Goal: Information Seeking & Learning: Learn about a topic

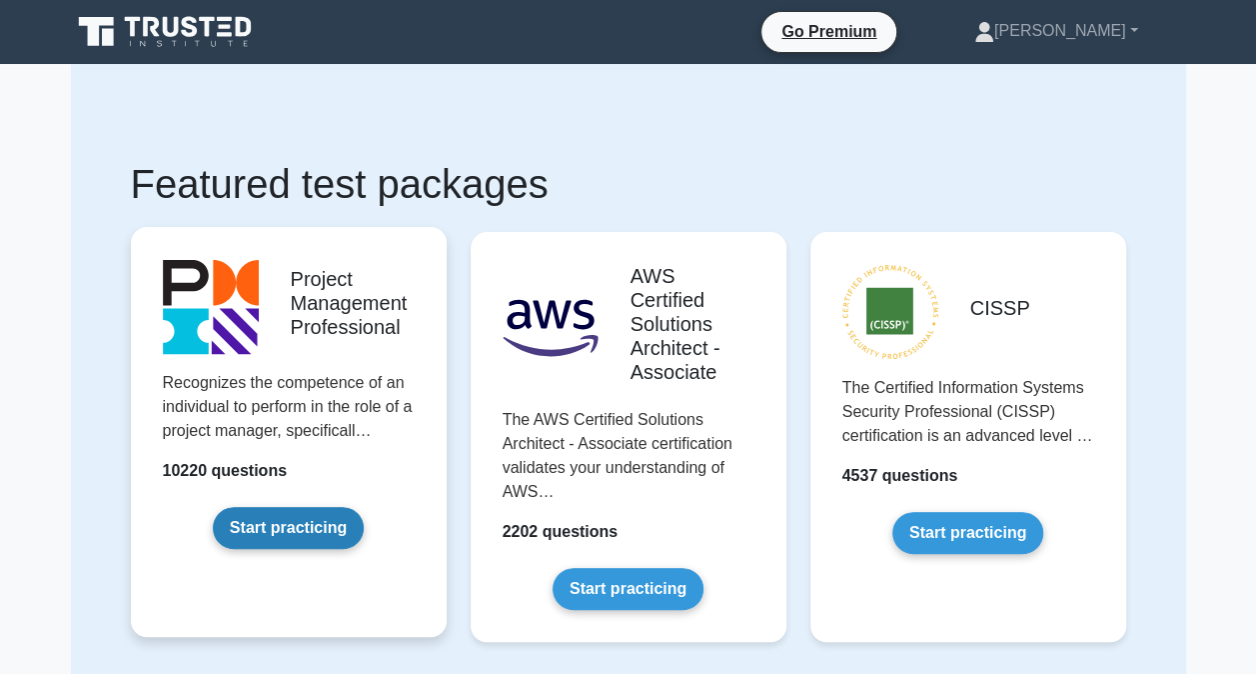
click at [322, 534] on link "Start practicing" at bounding box center [288, 528] width 151 height 42
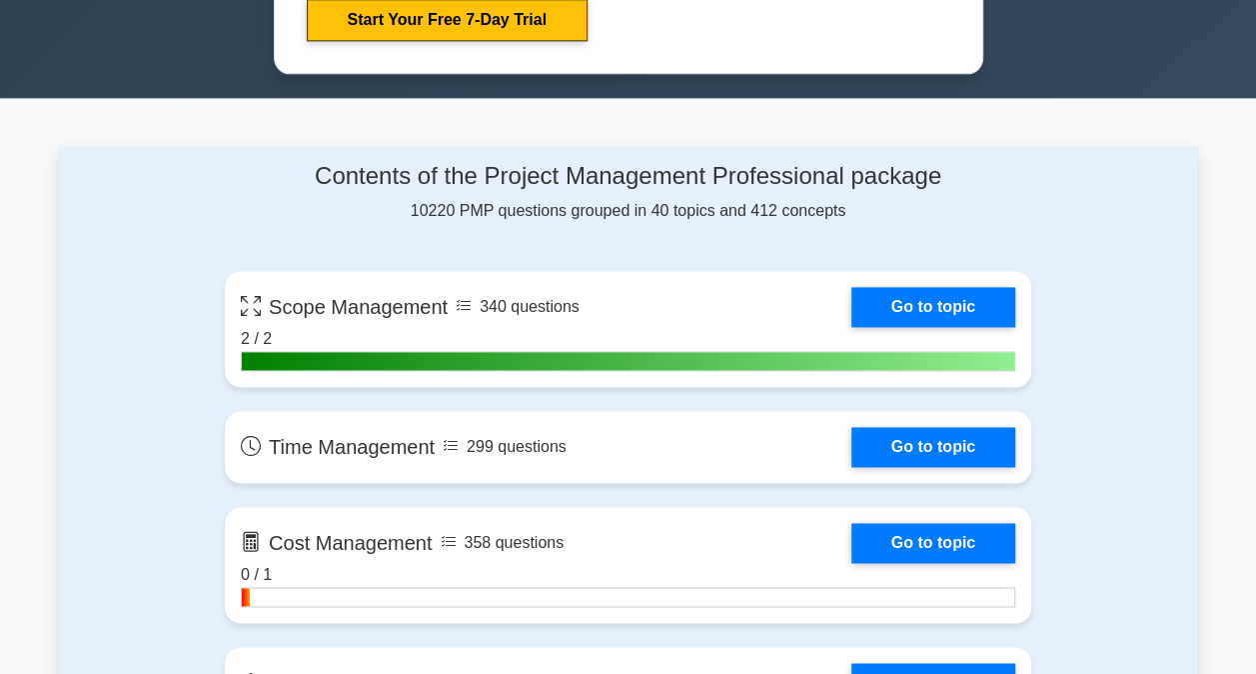
scroll to position [1255, 0]
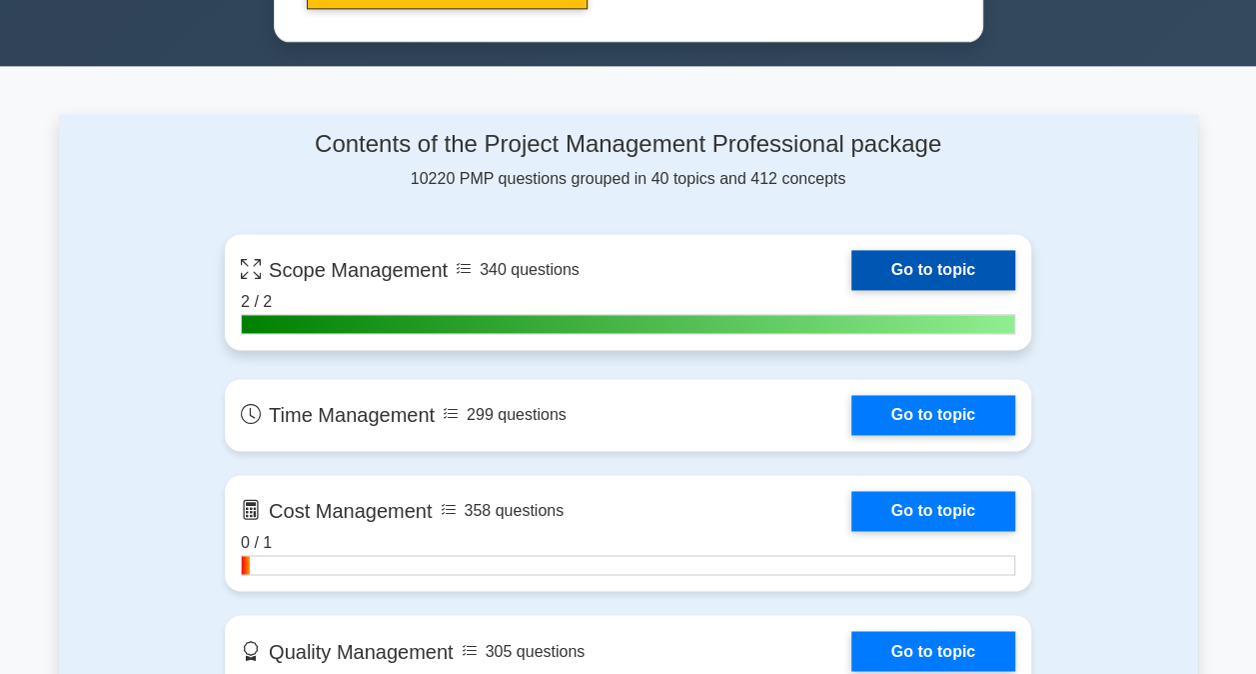
click at [868, 258] on link "Go to topic" at bounding box center [934, 270] width 164 height 40
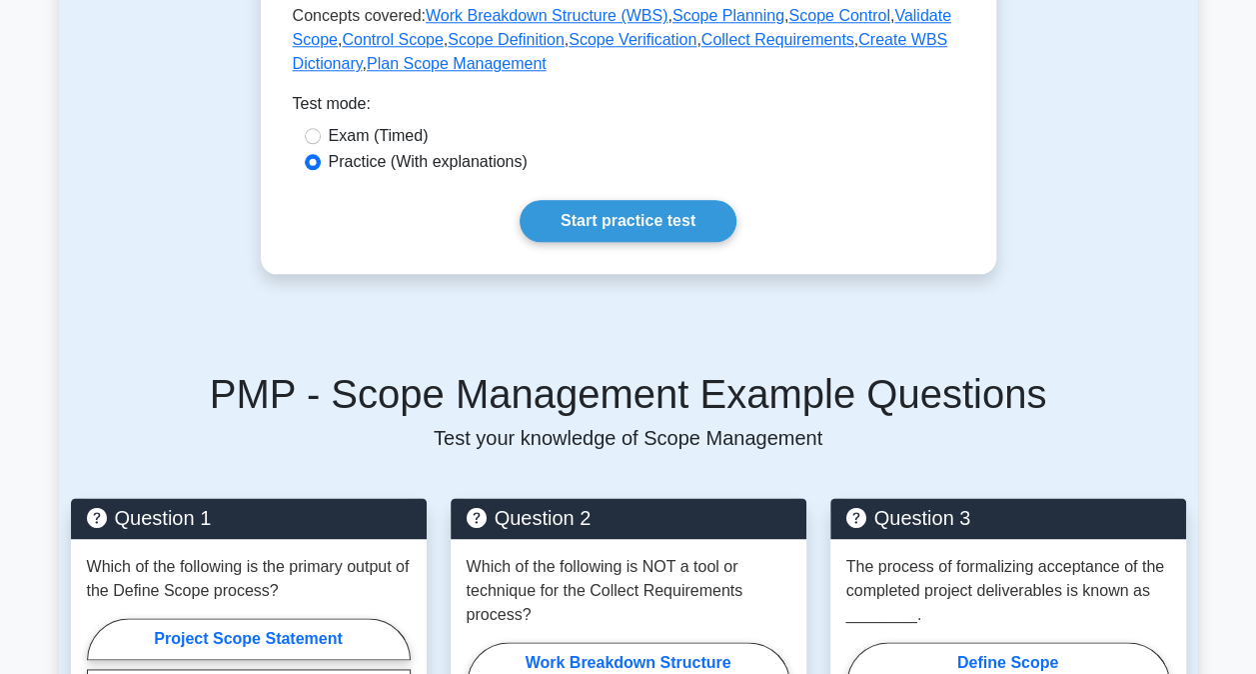
scroll to position [971, 0]
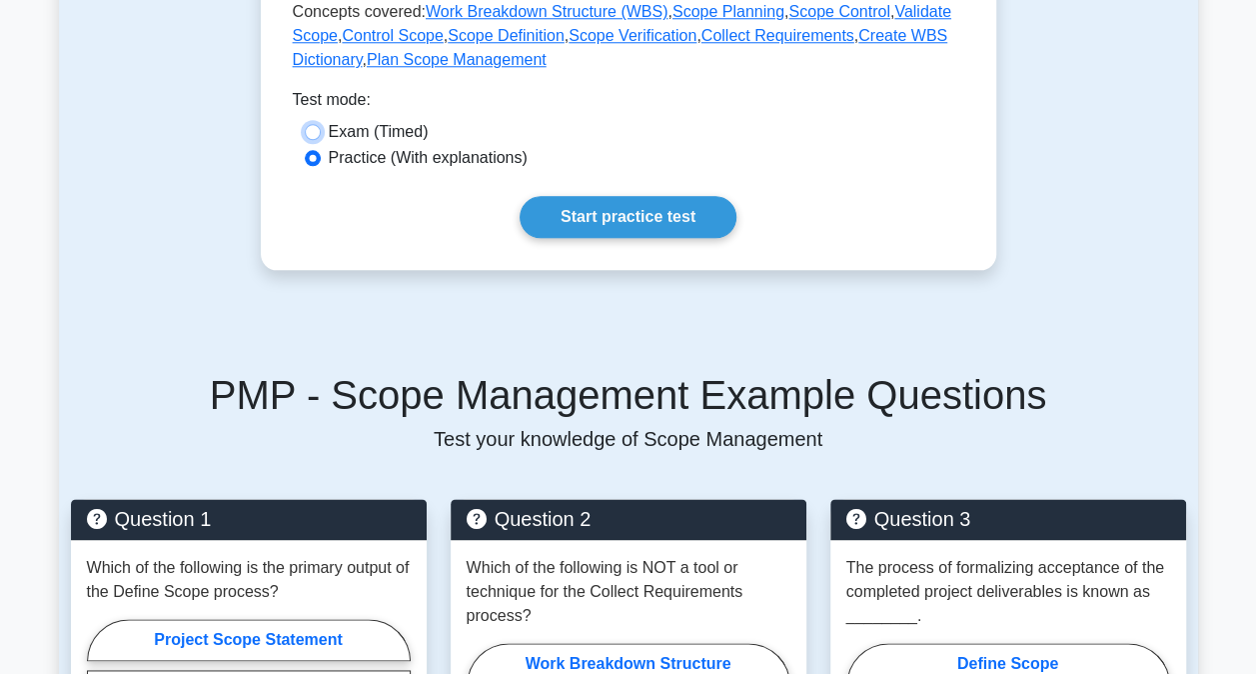
click at [316, 130] on input "Exam (Timed)" at bounding box center [313, 132] width 16 height 16
radio input "true"
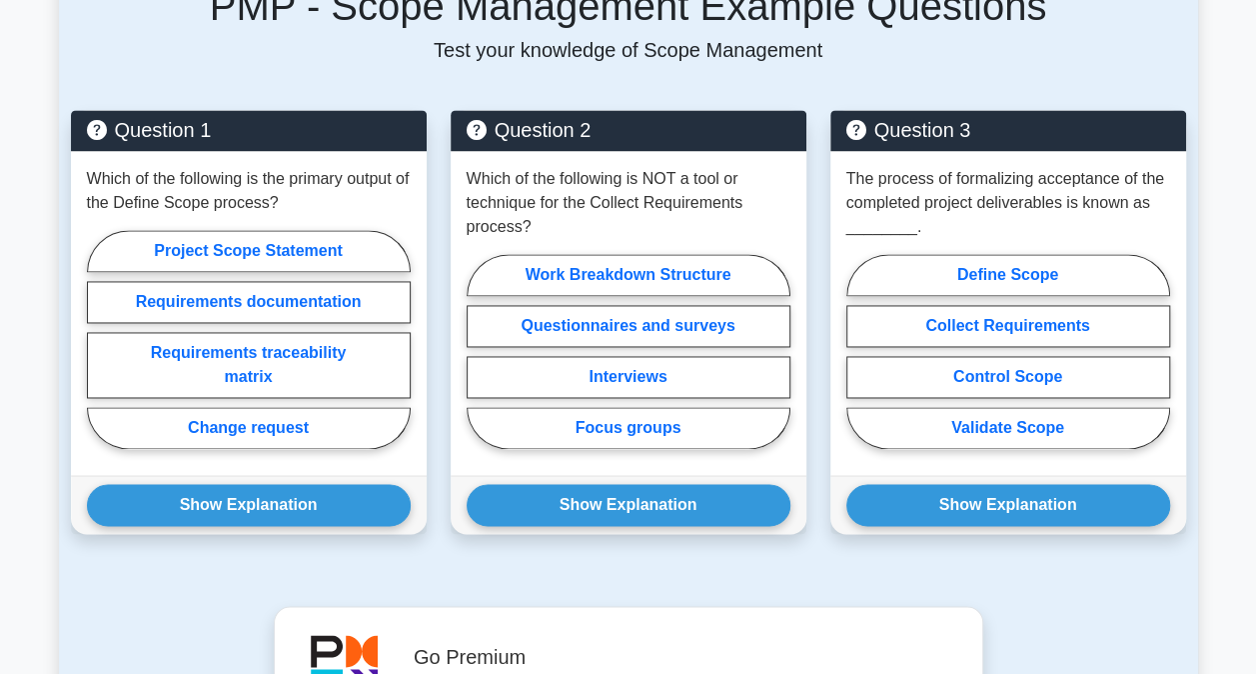
scroll to position [1358, 0]
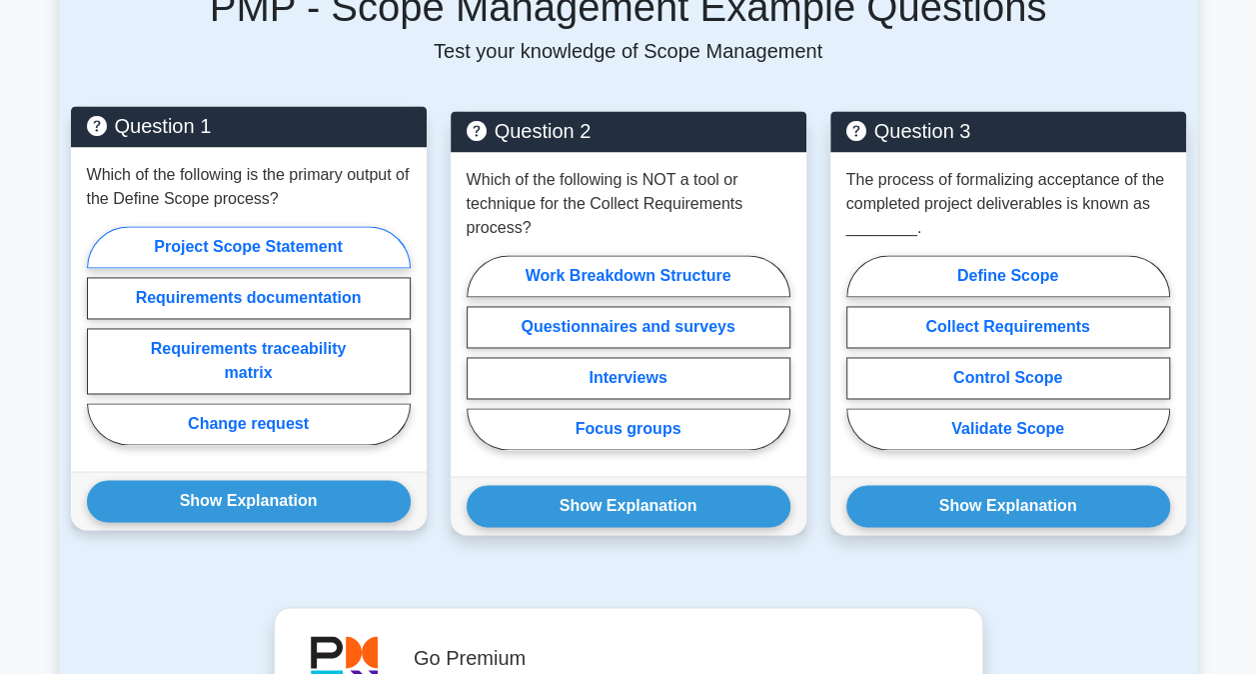
click at [242, 234] on label "Project Scope Statement" at bounding box center [249, 247] width 324 height 42
click at [100, 335] on input "Project Scope Statement" at bounding box center [93, 341] width 13 height 13
radio input "true"
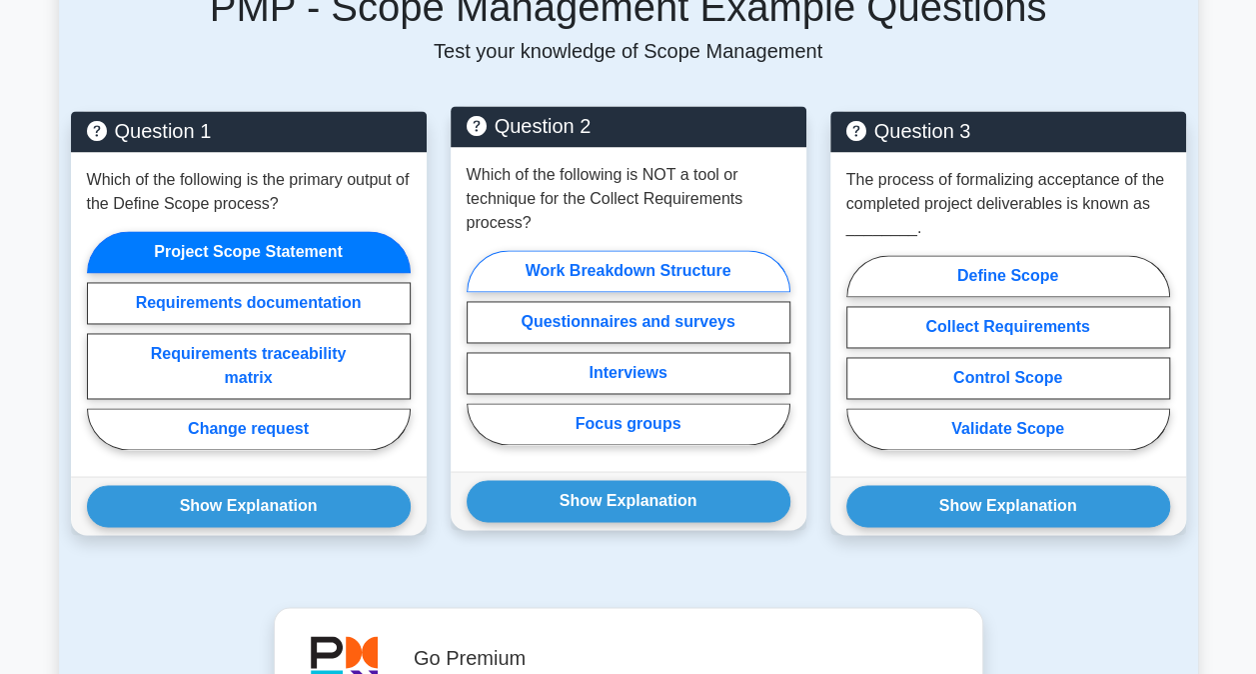
click at [618, 267] on label "Work Breakdown Structure" at bounding box center [629, 271] width 324 height 42
click at [480, 347] on input "Work Breakdown Structure" at bounding box center [473, 353] width 13 height 13
radio input "true"
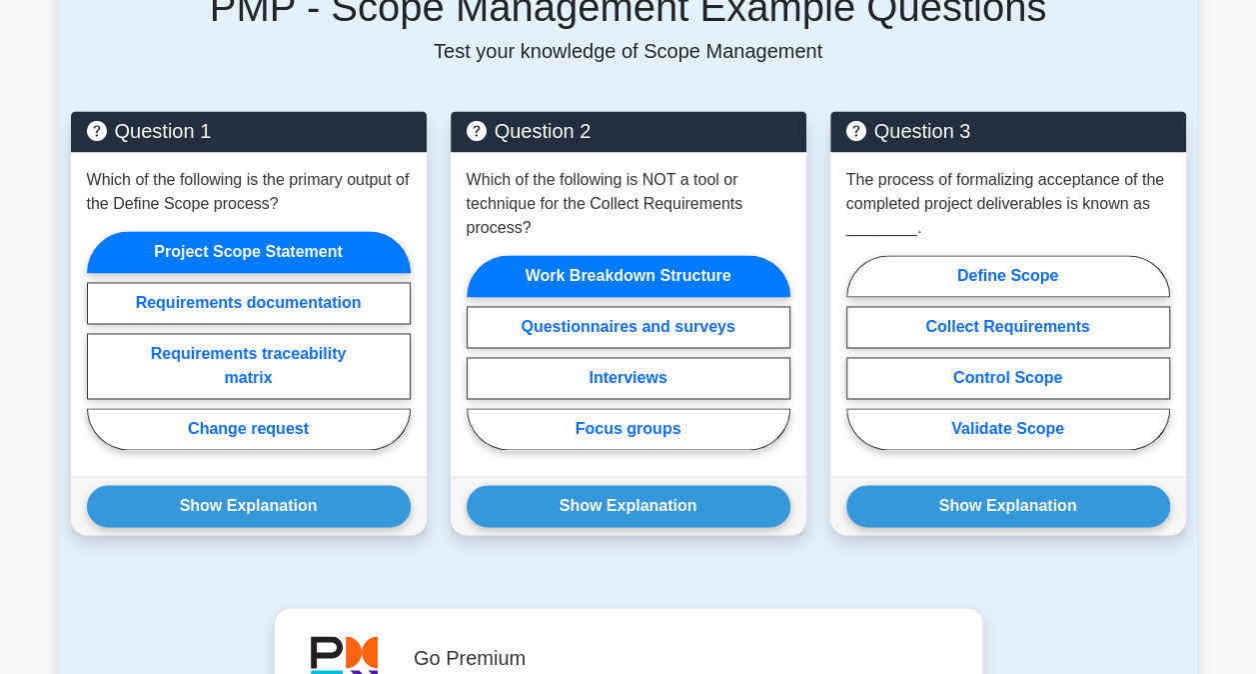
click at [819, 302] on div "Question 3 The process of formalizing acceptance of the completed project deliv…" at bounding box center [1009, 335] width 380 height 448
